Goal: Task Accomplishment & Management: Complete application form

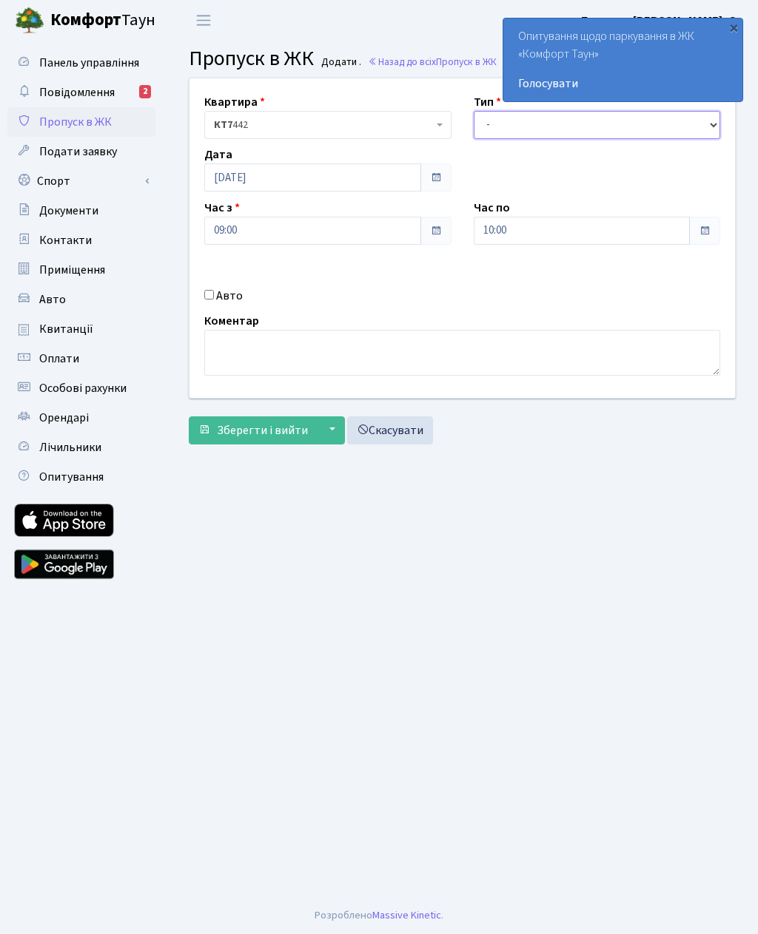
click at [489, 124] on select "- Доставка Таксі Гості Сервіс" at bounding box center [596, 125] width 247 height 28
select select "3"
click at [515, 227] on input "10:00" at bounding box center [581, 231] width 217 height 28
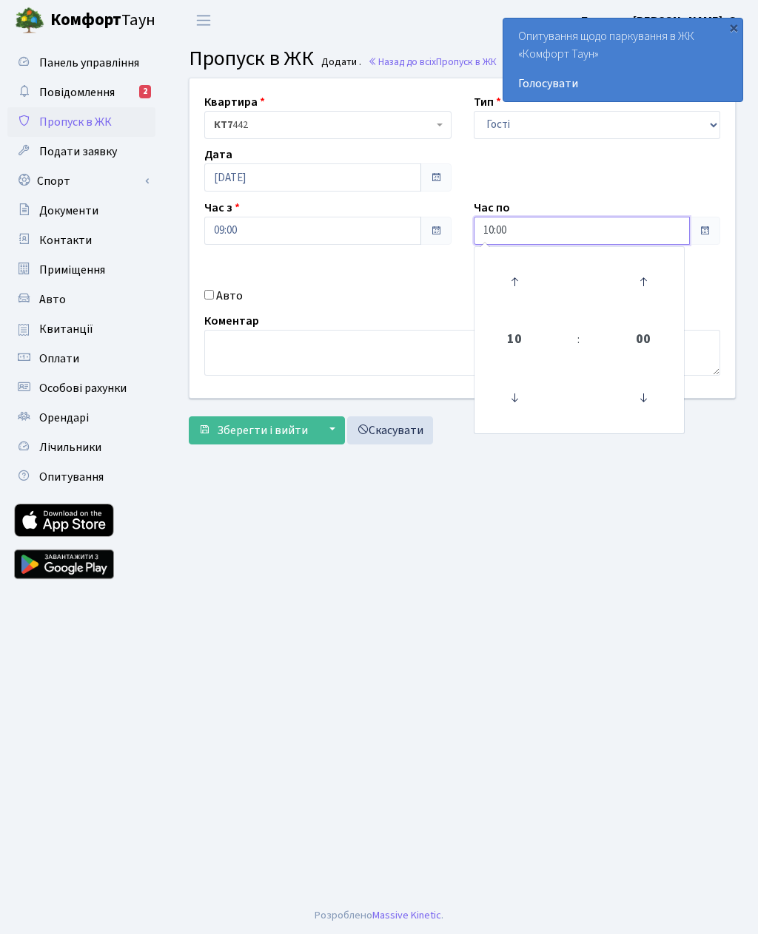
click at [513, 277] on icon at bounding box center [514, 282] width 40 height 40
click at [516, 270] on icon at bounding box center [514, 282] width 40 height 40
click at [507, 269] on icon at bounding box center [514, 282] width 40 height 40
type input "13:00"
click at [247, 546] on main "Admin Пропуск в ЖК Додати Пропуск в ЖК Додати . Назад до всіх Пропуск в ЖК Квар…" at bounding box center [461, 469] width 591 height 857
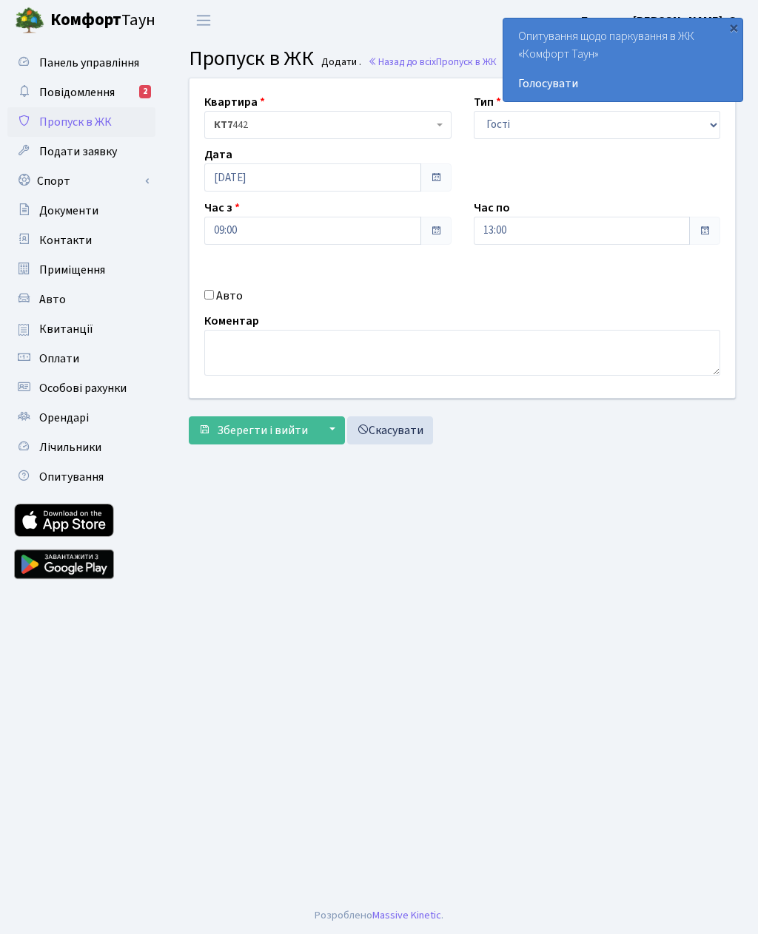
click at [221, 290] on label "Авто" at bounding box center [229, 296] width 27 height 18
click at [214, 290] on input "Авто" at bounding box center [209, 295] width 10 height 10
checkbox input "true"
type input "KA6102MB"
click at [223, 428] on span "Зберегти і вийти" at bounding box center [262, 430] width 91 height 16
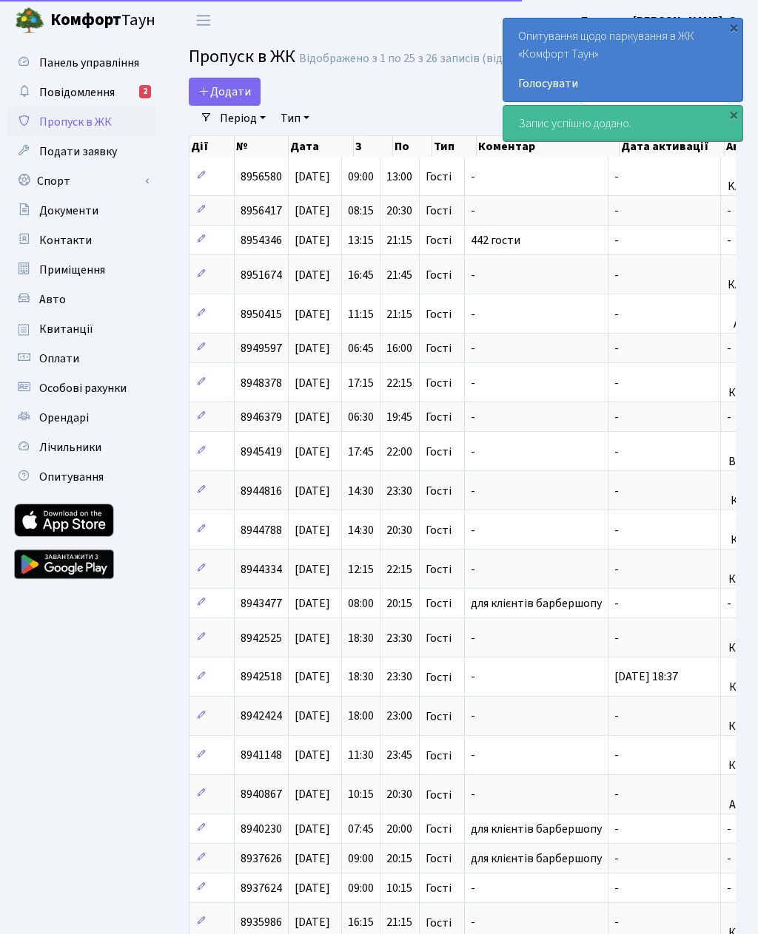
select select "25"
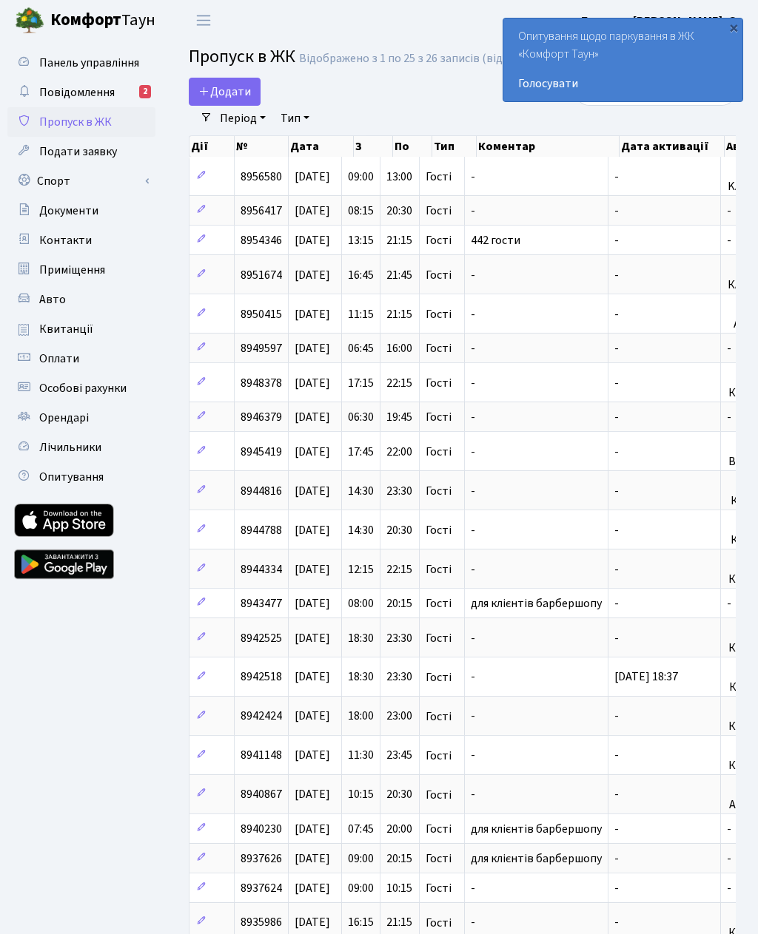
click at [227, 82] on link "Додати" at bounding box center [225, 92] width 72 height 28
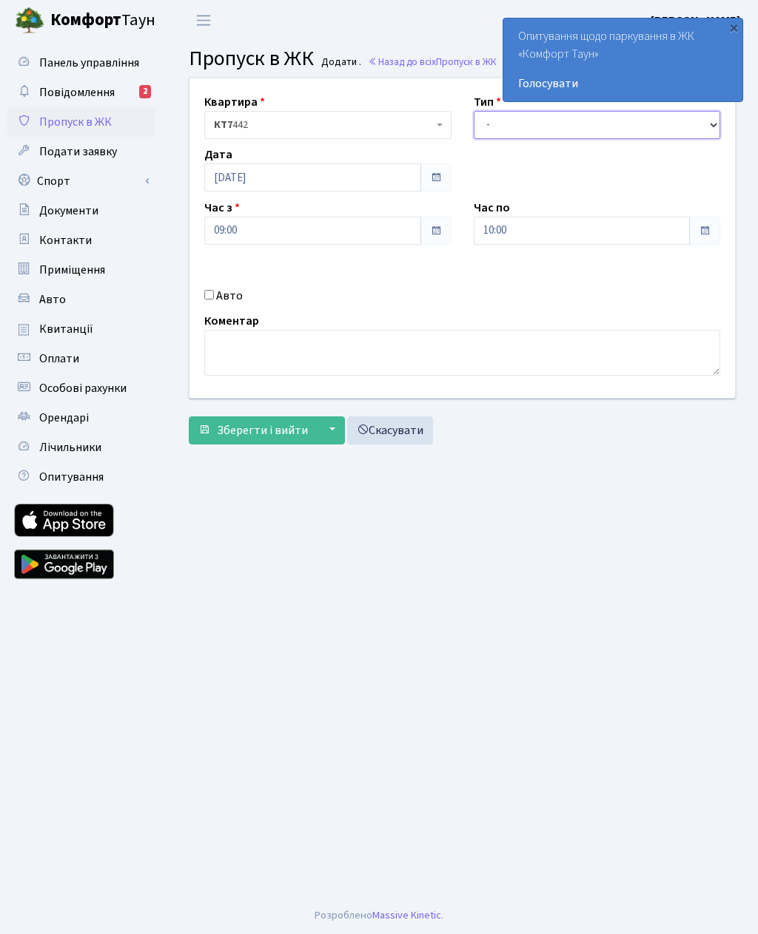
click at [487, 121] on select "- Доставка Таксі Гості Сервіс" at bounding box center [596, 125] width 247 height 28
select select "3"
click at [499, 220] on input "10:00" at bounding box center [581, 231] width 217 height 28
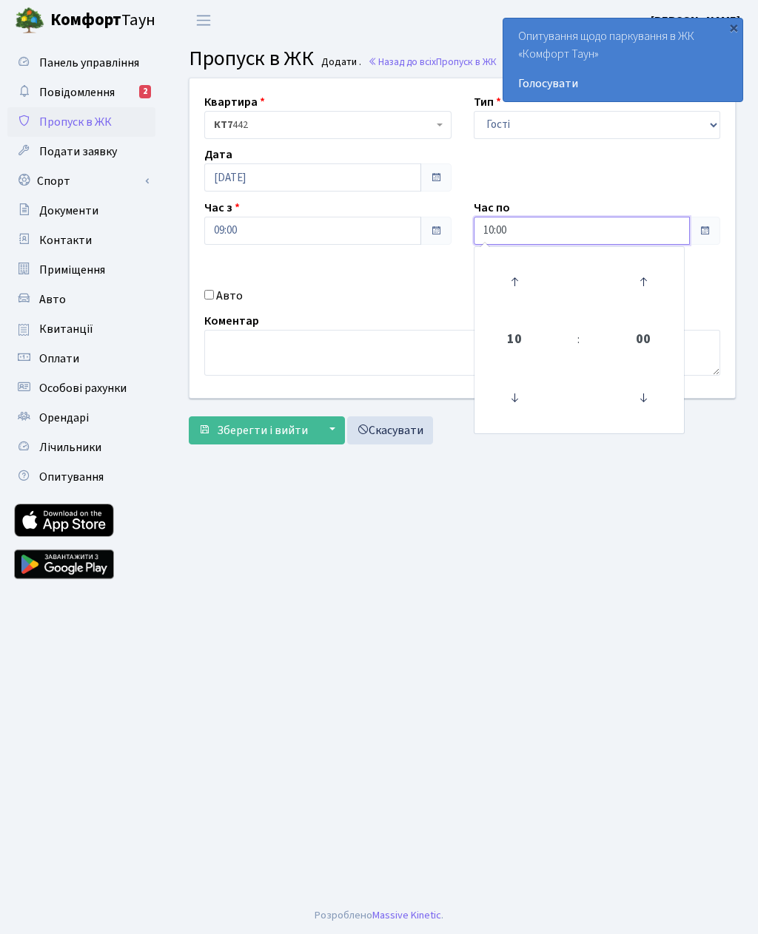
click at [516, 277] on icon at bounding box center [514, 282] width 40 height 40
click at [511, 279] on icon at bounding box center [514, 282] width 40 height 40
click at [512, 276] on icon at bounding box center [514, 282] width 40 height 40
click at [511, 281] on icon at bounding box center [514, 282] width 40 height 40
click at [507, 286] on icon at bounding box center [514, 282] width 40 height 40
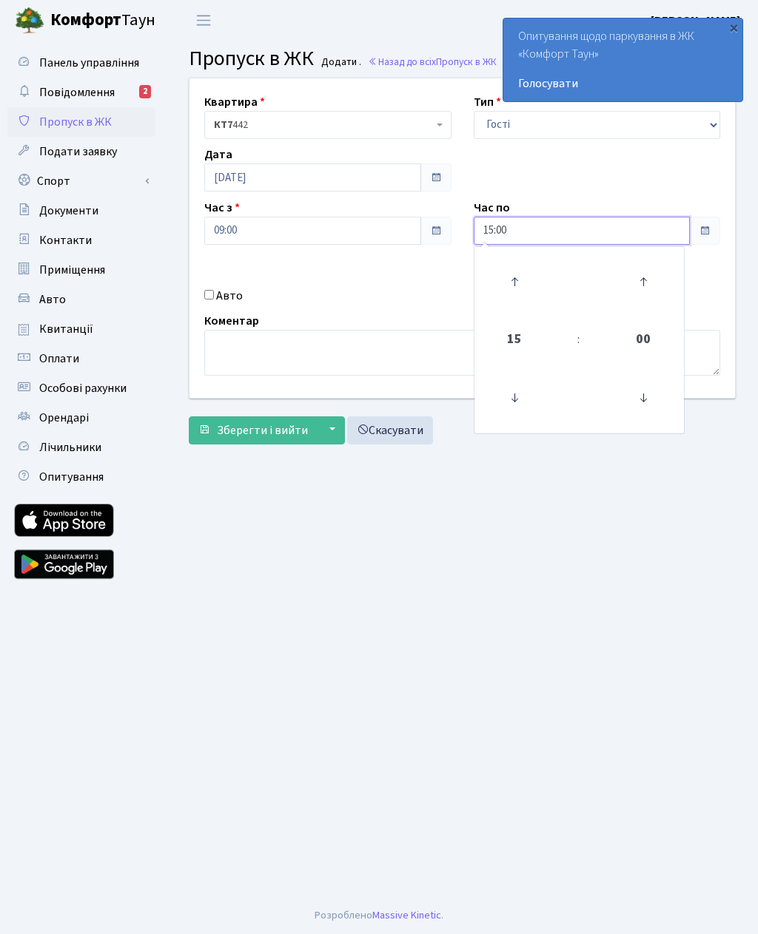
click at [512, 286] on icon at bounding box center [514, 282] width 40 height 40
click at [510, 288] on icon at bounding box center [514, 282] width 40 height 40
click at [514, 282] on icon at bounding box center [514, 282] width 40 height 40
click at [510, 283] on icon at bounding box center [514, 282] width 40 height 40
click at [516, 289] on icon at bounding box center [514, 282] width 40 height 40
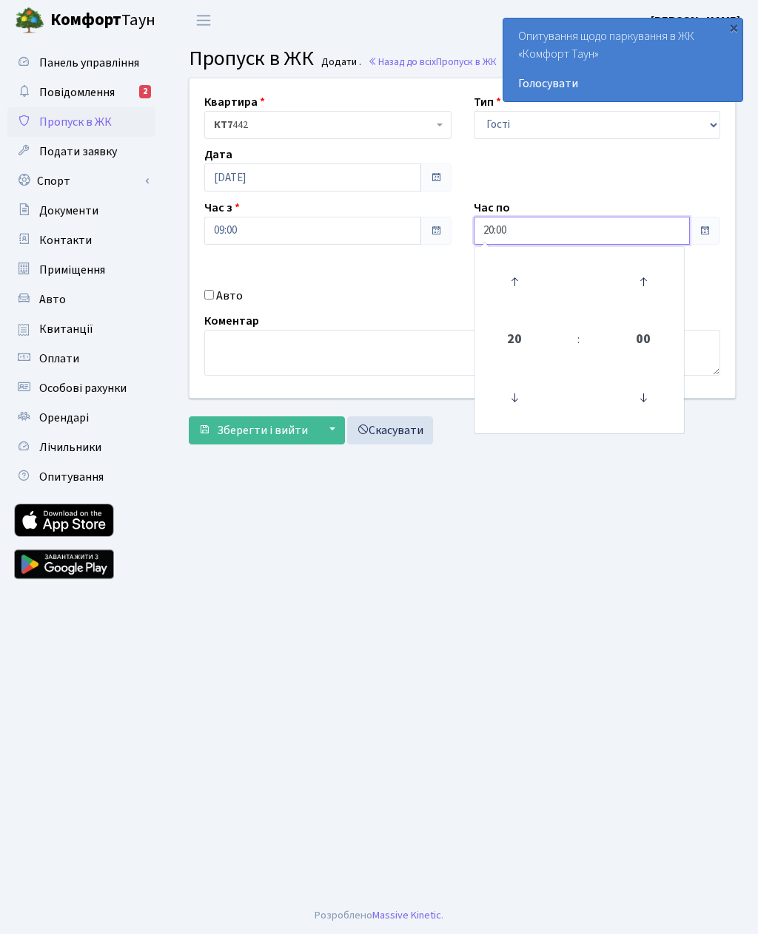
click at [513, 291] on icon at bounding box center [514, 282] width 40 height 40
type input "21:00"
click at [284, 584] on main "Admin Пропуск в ЖК Додати Пропуск в ЖК Додати . Назад до всіх Пропуск в ЖК Квар…" at bounding box center [461, 469] width 591 height 857
click at [208, 293] on input "Авто" at bounding box center [209, 295] width 10 height 10
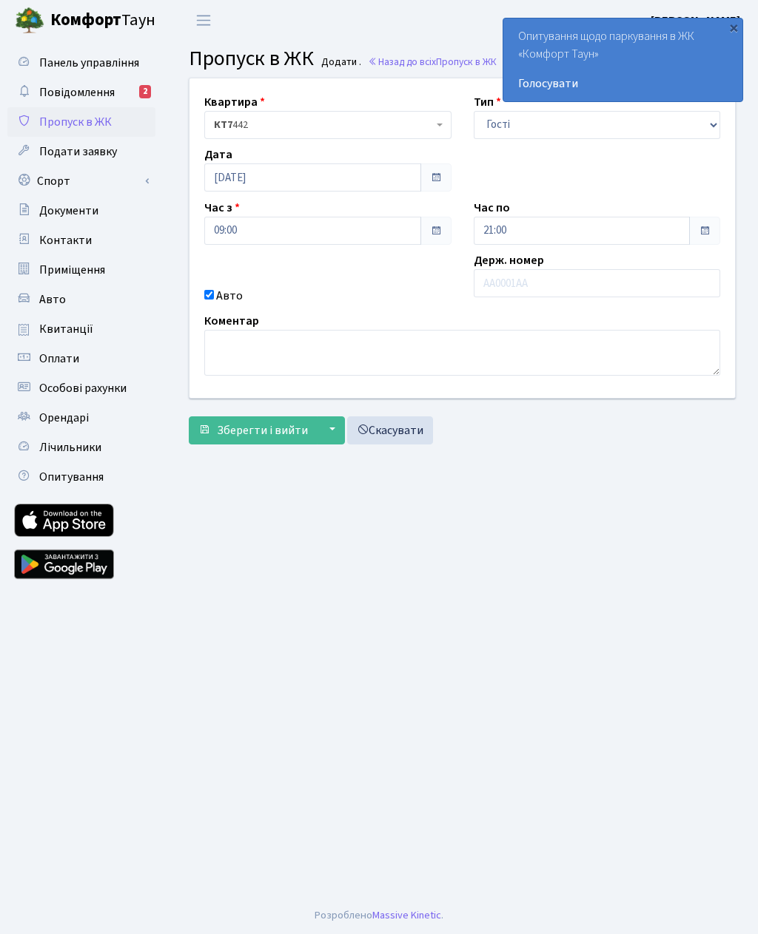
click at [210, 295] on input "Авто" at bounding box center [209, 295] width 10 height 10
checkbox input "false"
click at [215, 343] on textarea at bounding box center [462, 353] width 516 height 46
type textarea "442 для клієнтів і доставки"
click at [254, 560] on main "Admin Пропуск в ЖК Додати Пропуск в ЖК Додати . Назад до всіх Пропуск в ЖК Квар…" at bounding box center [461, 469] width 591 height 857
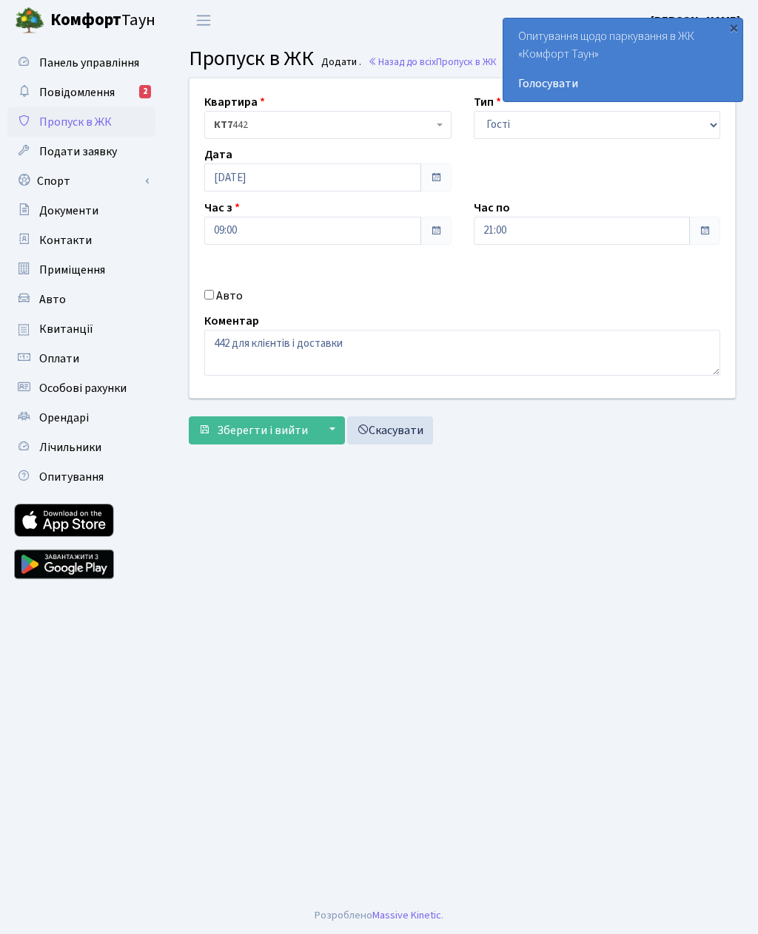
click at [220, 428] on span "Зберегти і вийти" at bounding box center [262, 430] width 91 height 16
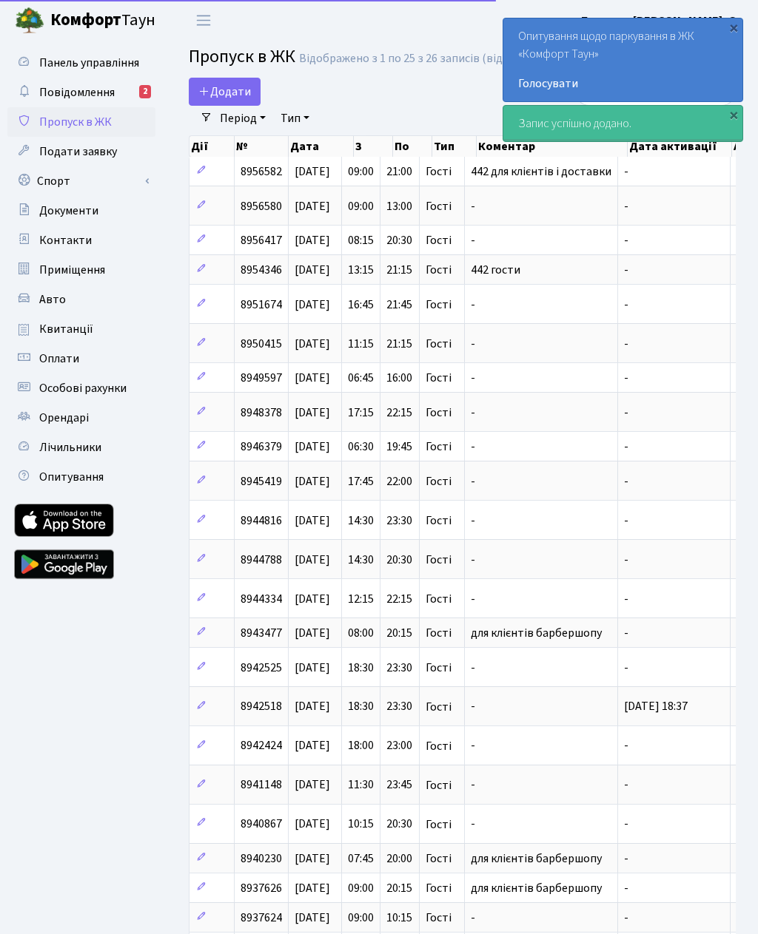
select select "25"
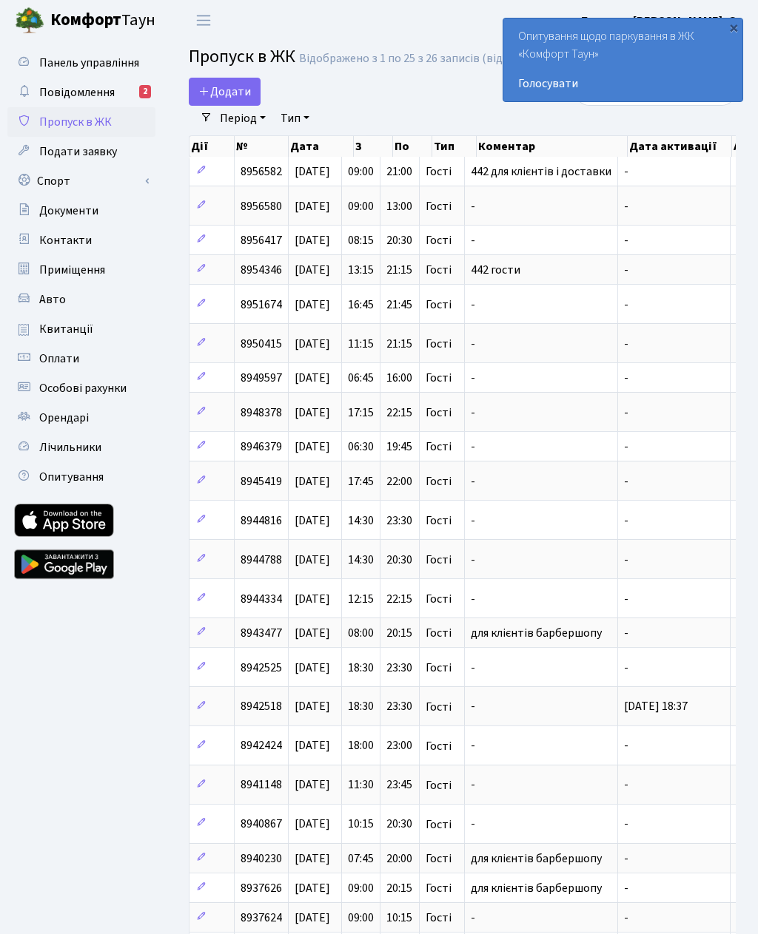
click at [226, 95] on span "Додати" at bounding box center [224, 92] width 53 height 16
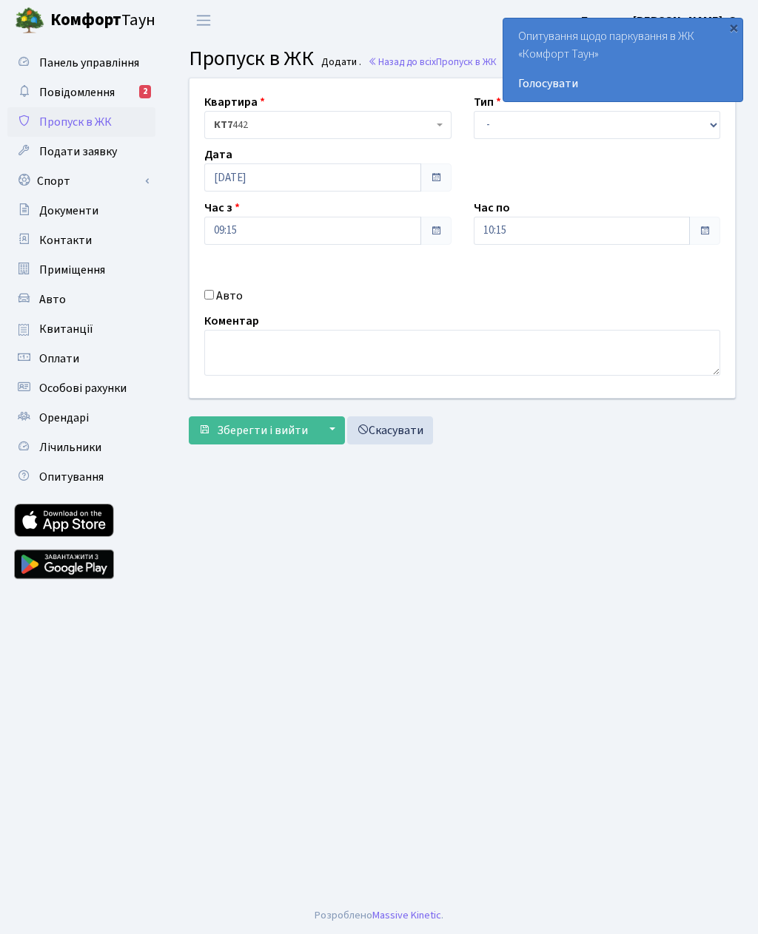
click at [214, 294] on input "Авто" at bounding box center [209, 295] width 10 height 10
checkbox input "true"
type input "Во2636св"
click at [517, 231] on input "10:15" at bounding box center [581, 231] width 217 height 28
click at [503, 290] on icon at bounding box center [514, 282] width 40 height 40
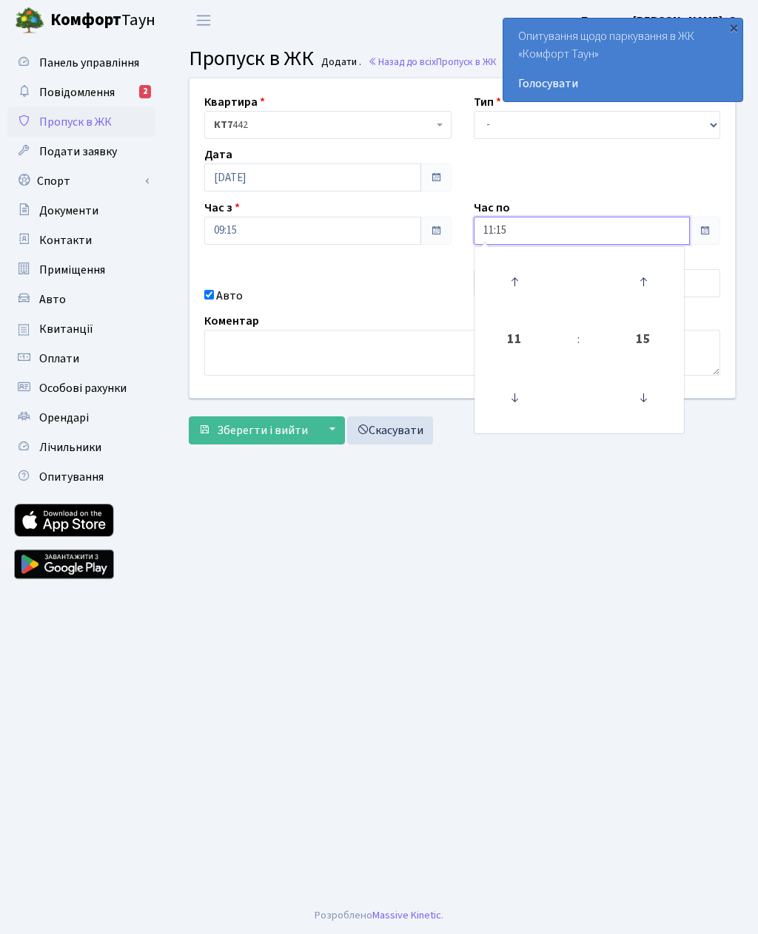
click at [509, 288] on icon at bounding box center [514, 282] width 40 height 40
click at [513, 281] on icon at bounding box center [514, 282] width 40 height 40
click at [515, 288] on icon at bounding box center [514, 282] width 40 height 40
click at [518, 290] on icon at bounding box center [514, 282] width 40 height 40
type input "15:15"
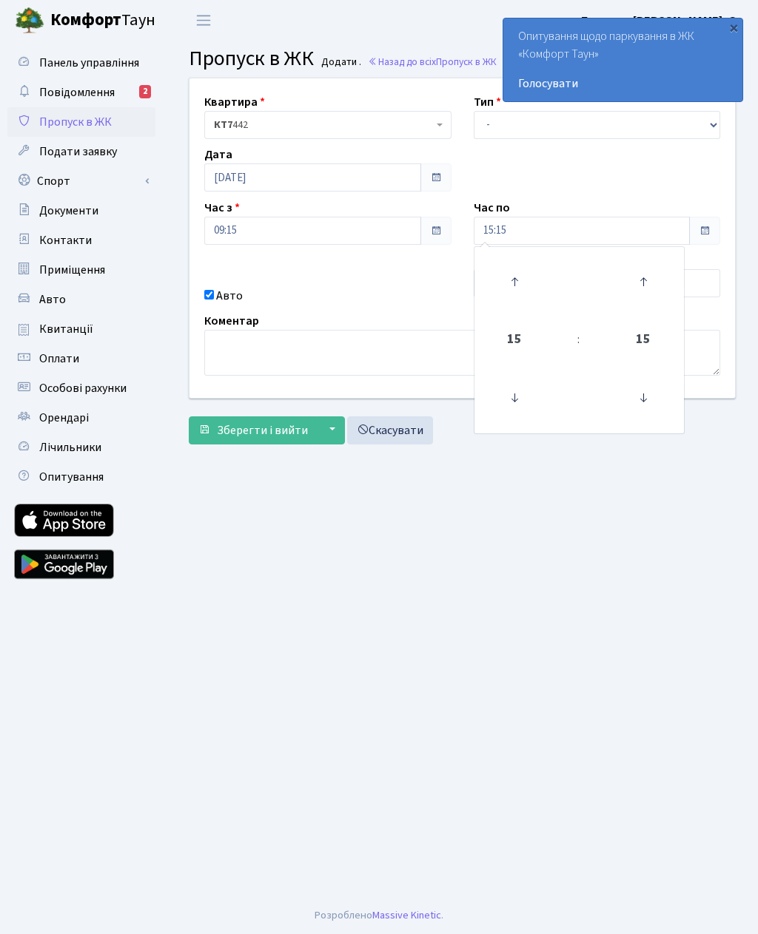
click at [408, 526] on main "Admin Пропуск в ЖК Додати Пропуск в ЖК Додати . Назад до всіх Пропуск в ЖК Квар…" at bounding box center [461, 469] width 591 height 857
click at [486, 132] on select "- Доставка Таксі Гості Сервіс" at bounding box center [596, 125] width 247 height 28
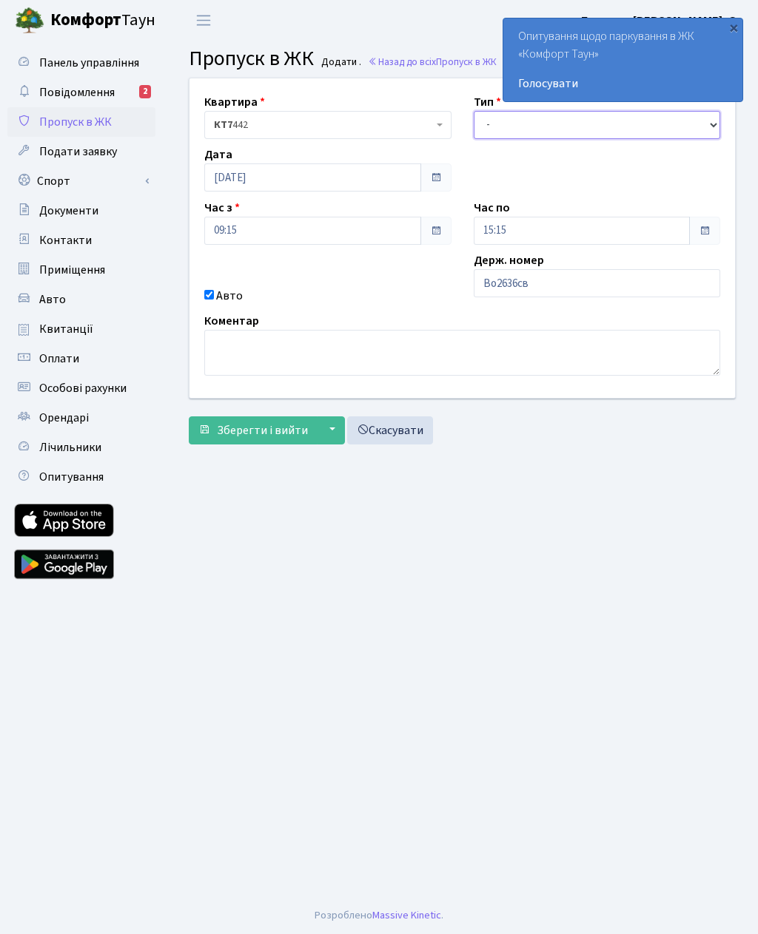
select select "3"
click at [255, 428] on span "Зберегти і вийти" at bounding box center [262, 430] width 91 height 16
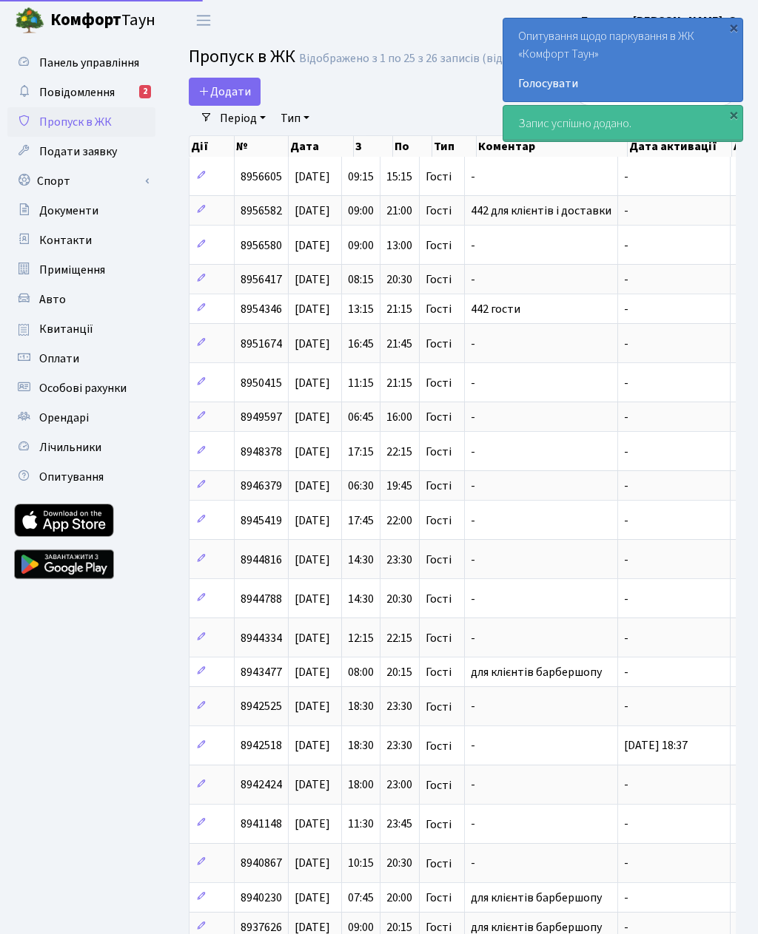
select select "25"
